Goal: Task Accomplishment & Management: Manage account settings

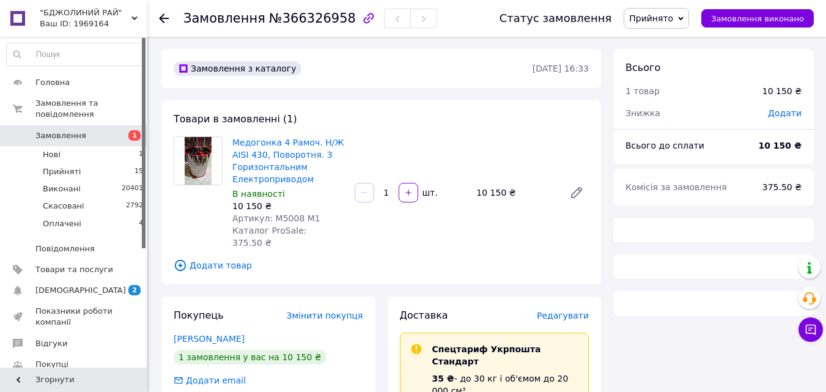
scroll to position [245, 0]
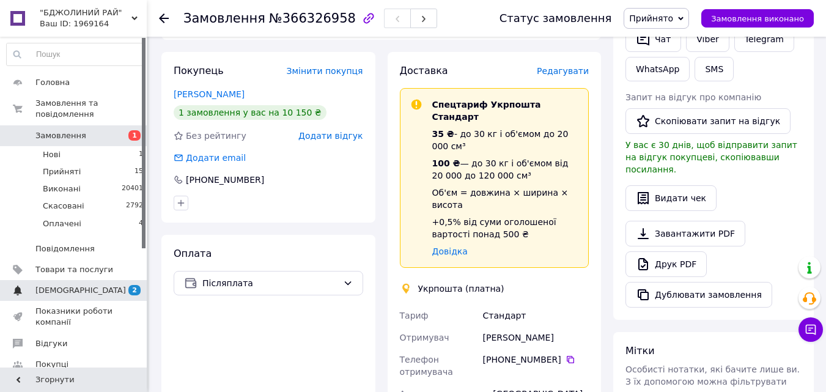
click at [81, 285] on span "[DEMOGRAPHIC_DATA]" at bounding box center [74, 290] width 78 height 11
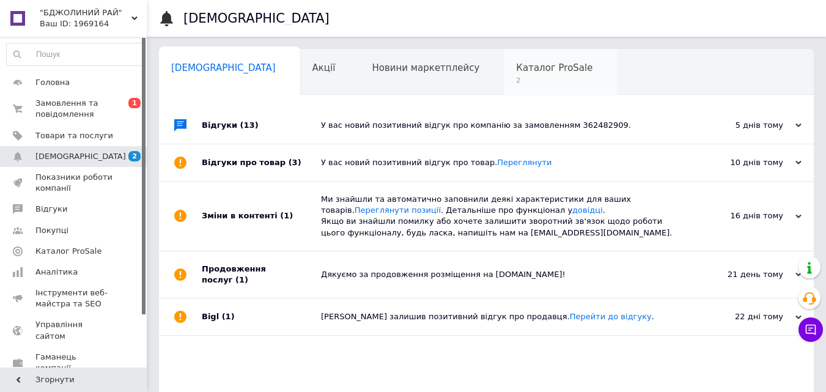
click at [516, 73] on span "Каталог ProSale" at bounding box center [554, 67] width 76 height 11
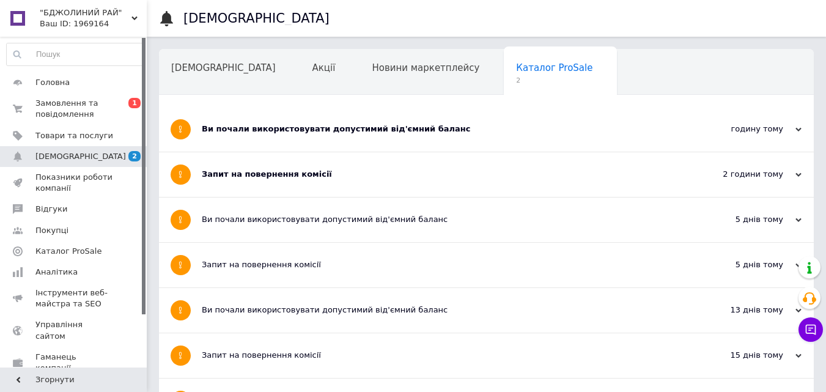
click at [469, 121] on div "Ви почали використовувати допустимий від'ємний баланс" at bounding box center [440, 129] width 477 height 45
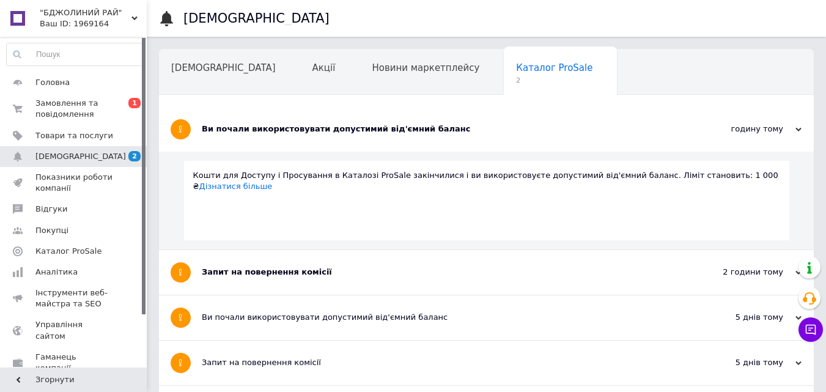
click at [460, 264] on div "Запит на повернення комісії" at bounding box center [440, 272] width 477 height 45
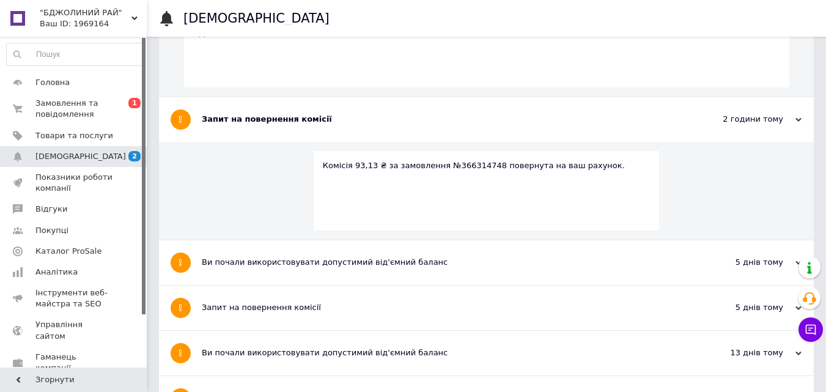
scroll to position [183, 0]
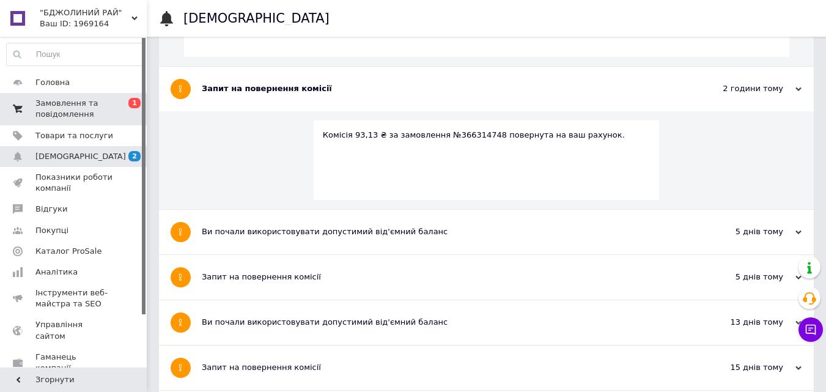
click at [81, 111] on span "Замовлення та повідомлення" at bounding box center [74, 109] width 78 height 22
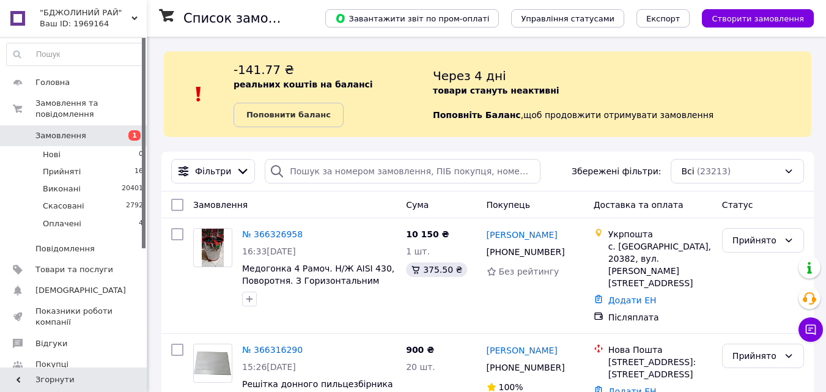
drag, startPoint x: 0, startPoint y: 0, endPoint x: 473, endPoint y: 123, distance: 488.9
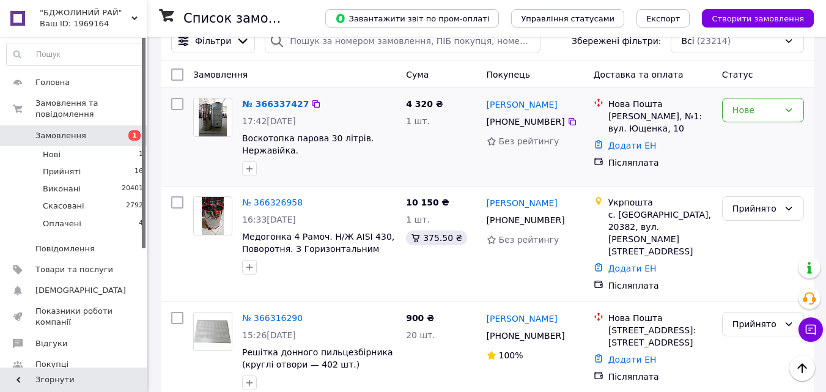
scroll to position [61, 0]
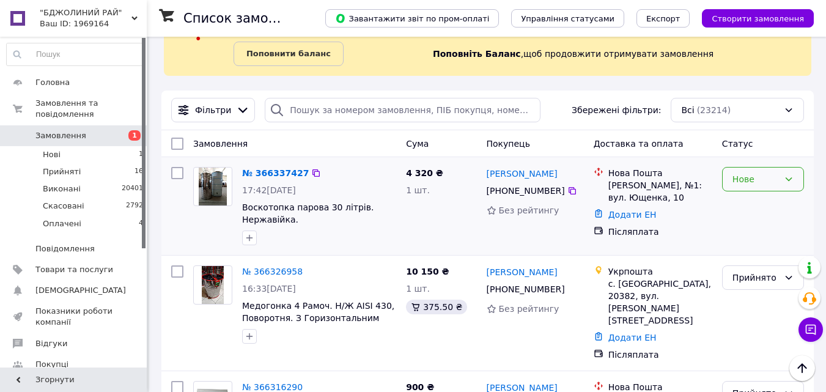
click at [753, 186] on div "Нове" at bounding box center [763, 179] width 82 height 24
click at [757, 202] on li "Прийнято" at bounding box center [763, 206] width 81 height 22
